Goal: Find specific page/section: Find specific page/section

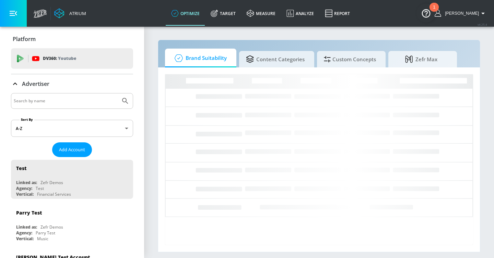
click at [75, 99] on input "Search by name" at bounding box center [66, 101] width 104 height 9
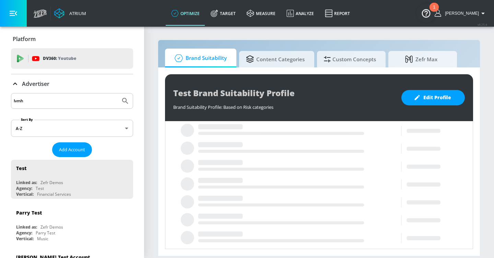
type input "lvmh"
click at [118, 94] on button "Submit Search" at bounding box center [125, 101] width 15 height 15
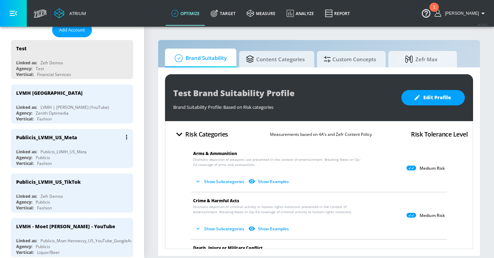
scroll to position [152, 0]
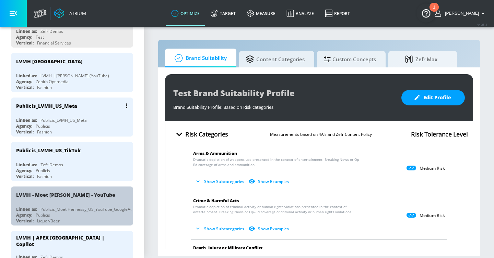
click at [90, 199] on div "LVMH - Moet [PERSON_NAME] - YouTube" at bounding box center [73, 195] width 115 height 16
